Goal: Transaction & Acquisition: Purchase product/service

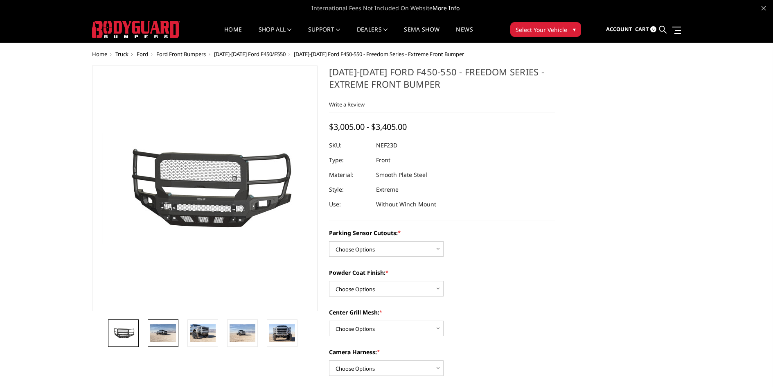
click at [154, 337] on img at bounding box center [163, 332] width 26 height 17
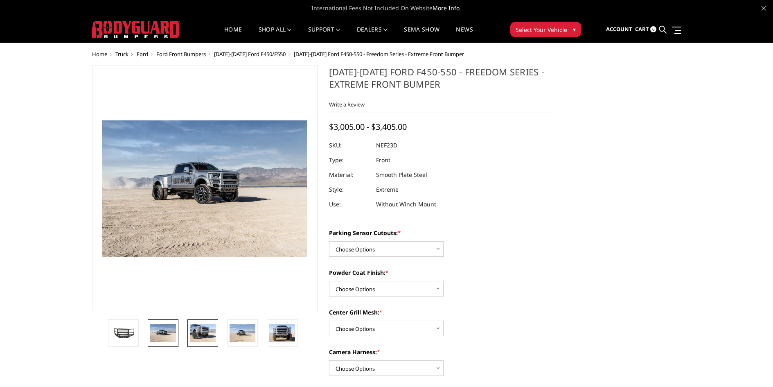
click at [204, 331] on img at bounding box center [203, 332] width 26 height 17
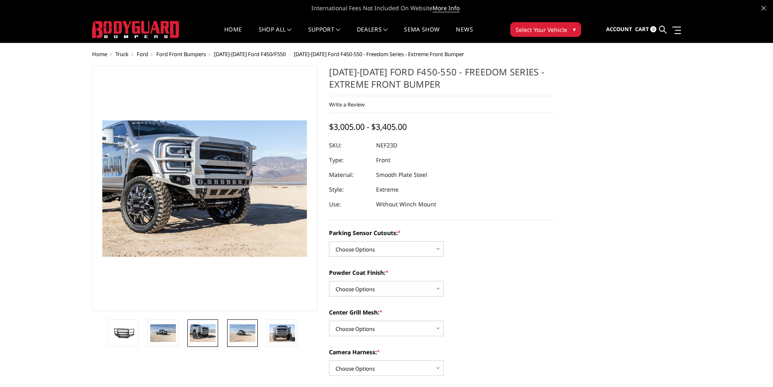
click at [246, 334] on img at bounding box center [243, 332] width 26 height 17
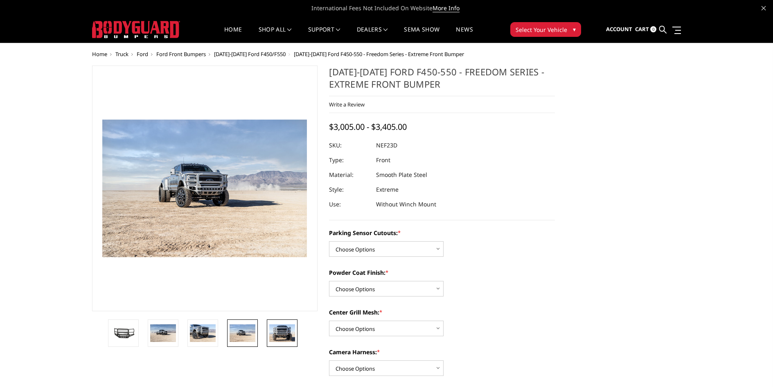
click at [286, 332] on img at bounding box center [282, 332] width 26 height 17
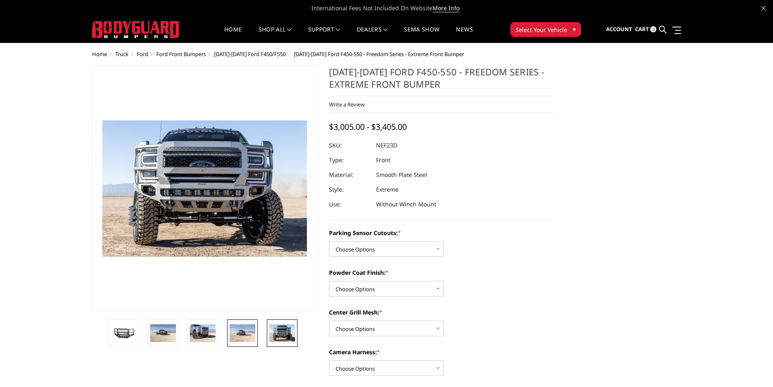
click at [244, 335] on img at bounding box center [243, 332] width 26 height 17
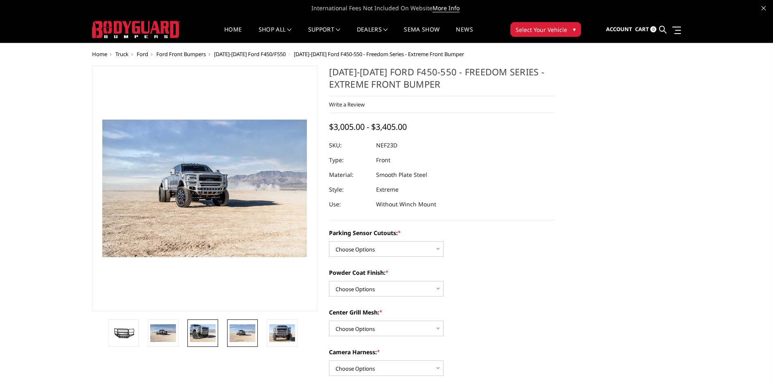
click at [209, 336] on img at bounding box center [203, 332] width 26 height 17
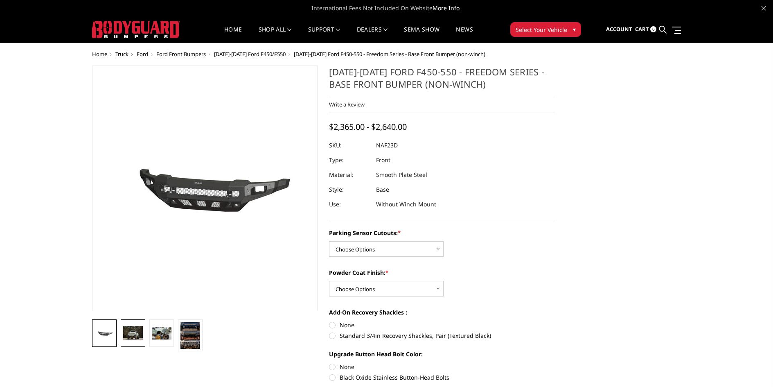
click at [139, 335] on img at bounding box center [133, 333] width 20 height 14
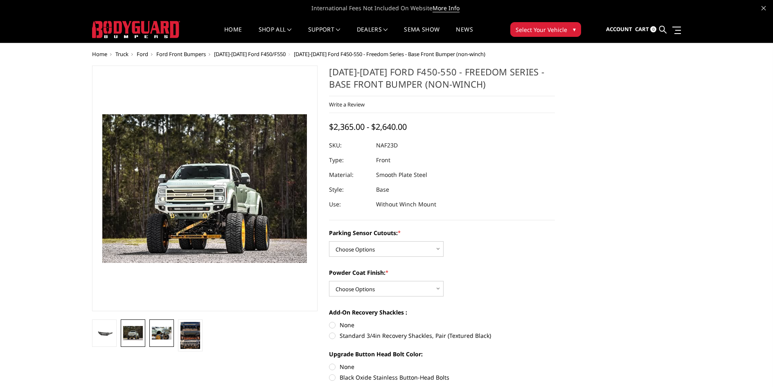
click at [155, 334] on img at bounding box center [162, 333] width 20 height 13
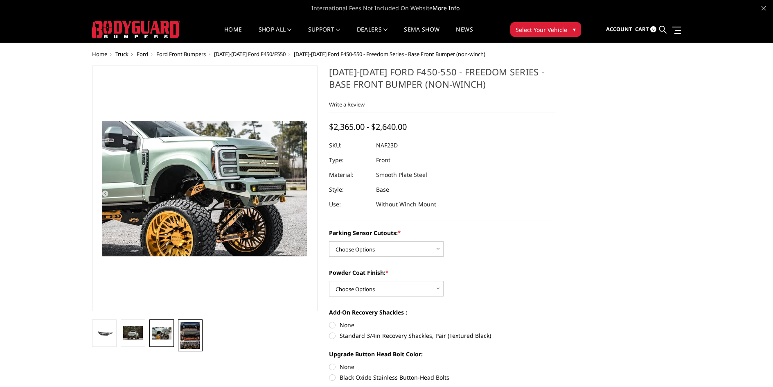
click at [194, 336] on img at bounding box center [190, 335] width 20 height 27
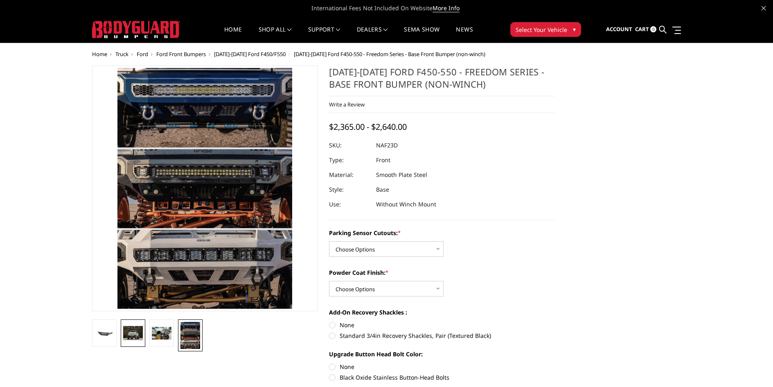
click at [132, 332] on img at bounding box center [133, 333] width 20 height 14
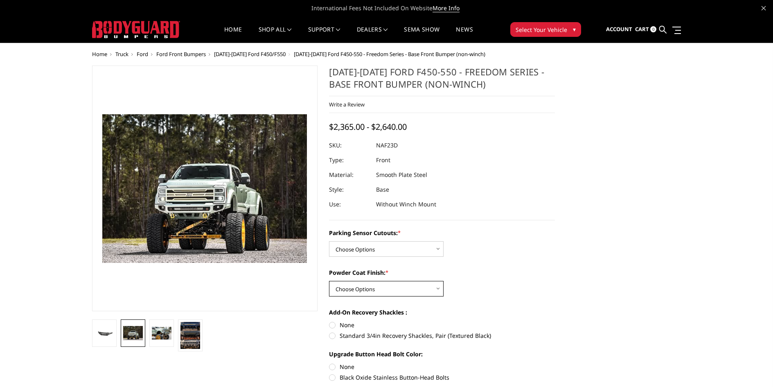
click at [436, 286] on select "Choose Options Bare Metal Textured Black Powder Coat" at bounding box center [386, 289] width 115 height 16
click at [502, 291] on div "Powder Coat Finish: * Choose Options Bare Metal Textured Black Powder Coat" at bounding box center [442, 282] width 226 height 28
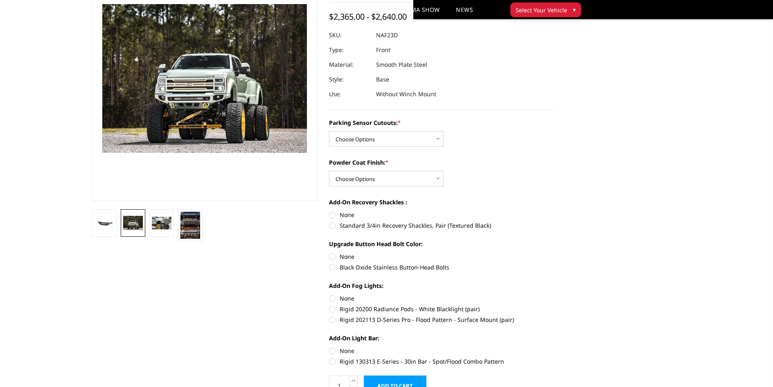
scroll to position [123, 0]
